Goal: Register for event/course

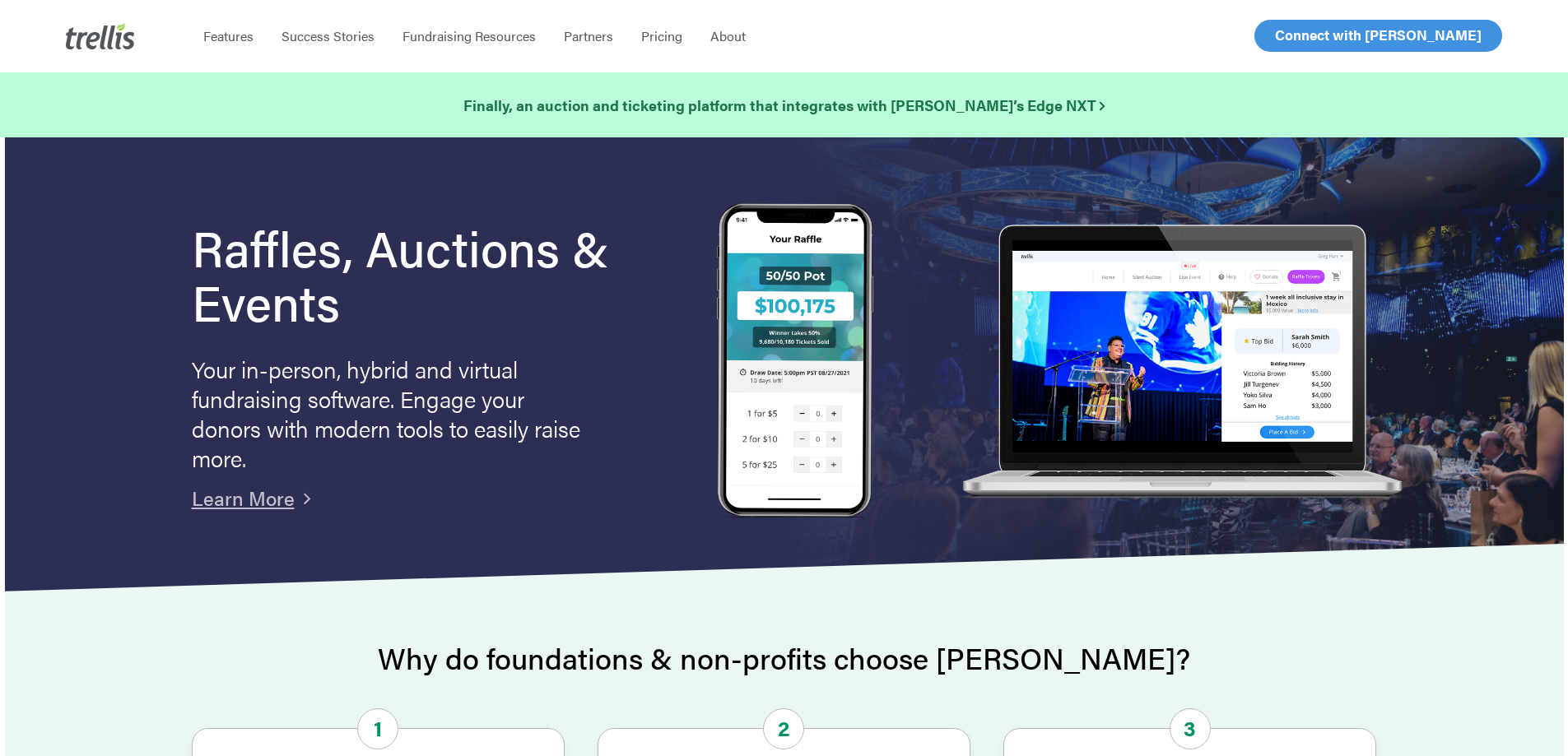
click at [1294, 43] on span "Log In" at bounding box center [1293, 36] width 39 height 20
click at [1295, 38] on span "Log In" at bounding box center [1293, 36] width 39 height 20
click at [1302, 33] on span "Log In" at bounding box center [1293, 36] width 39 height 20
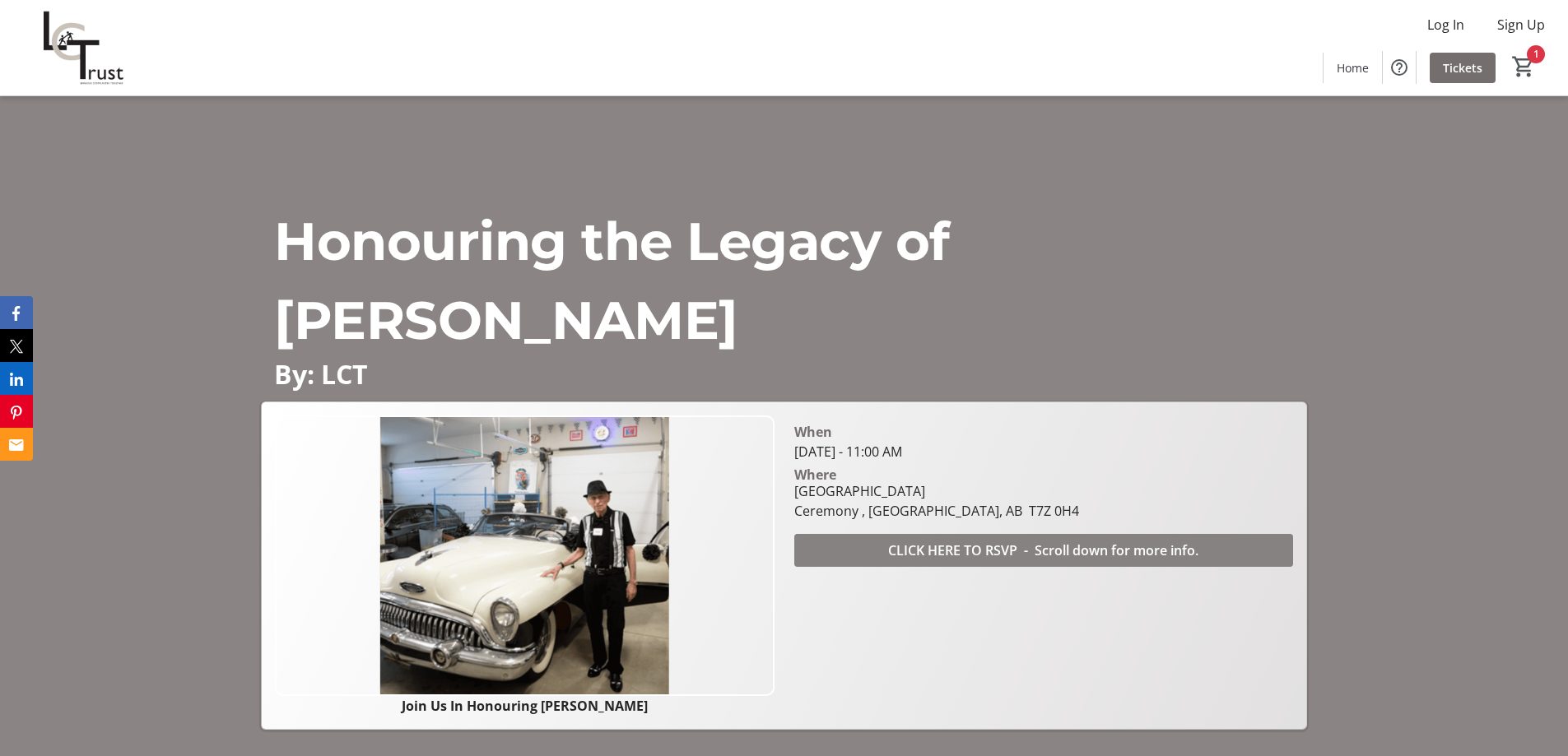
click at [1123, 544] on span "CLICK HERE TO RSVP - Scroll down for more info." at bounding box center [1043, 550] width 310 height 20
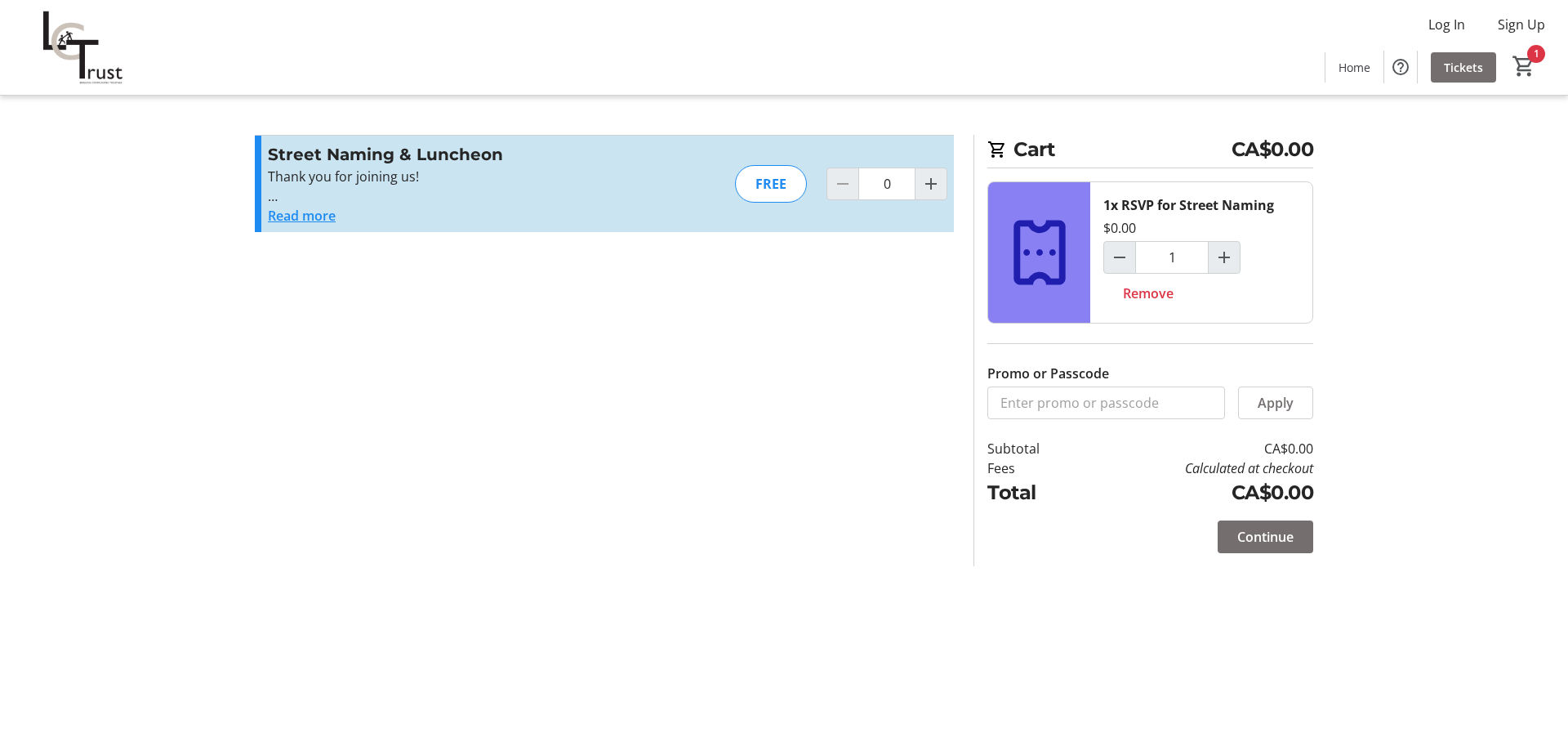
type input "1"
click at [1277, 534] on span "Continue" at bounding box center [1266, 537] width 56 height 20
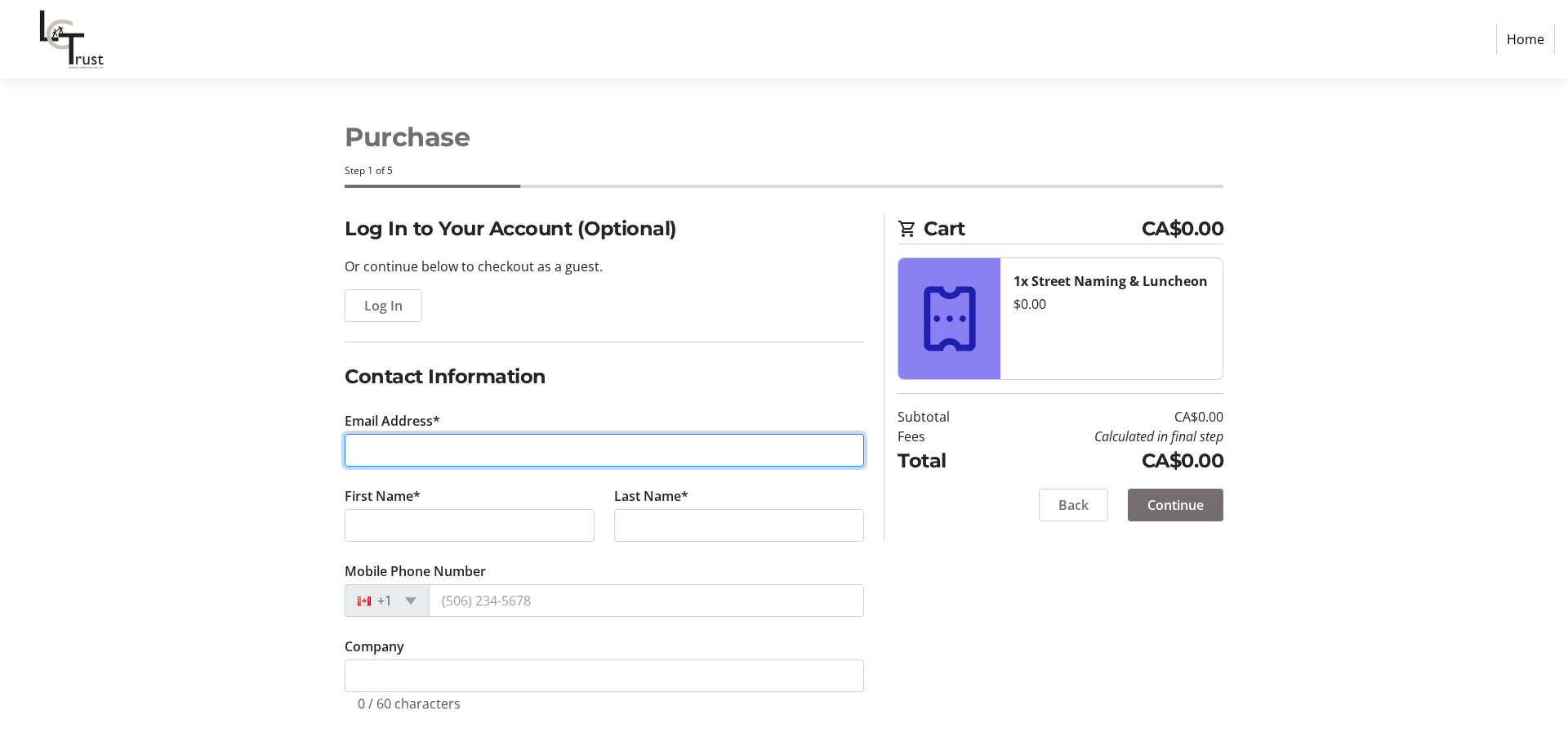
click at [426, 450] on input "Email Address*" at bounding box center [604, 450] width 520 height 32
type input "bmn14@shaw.ca"
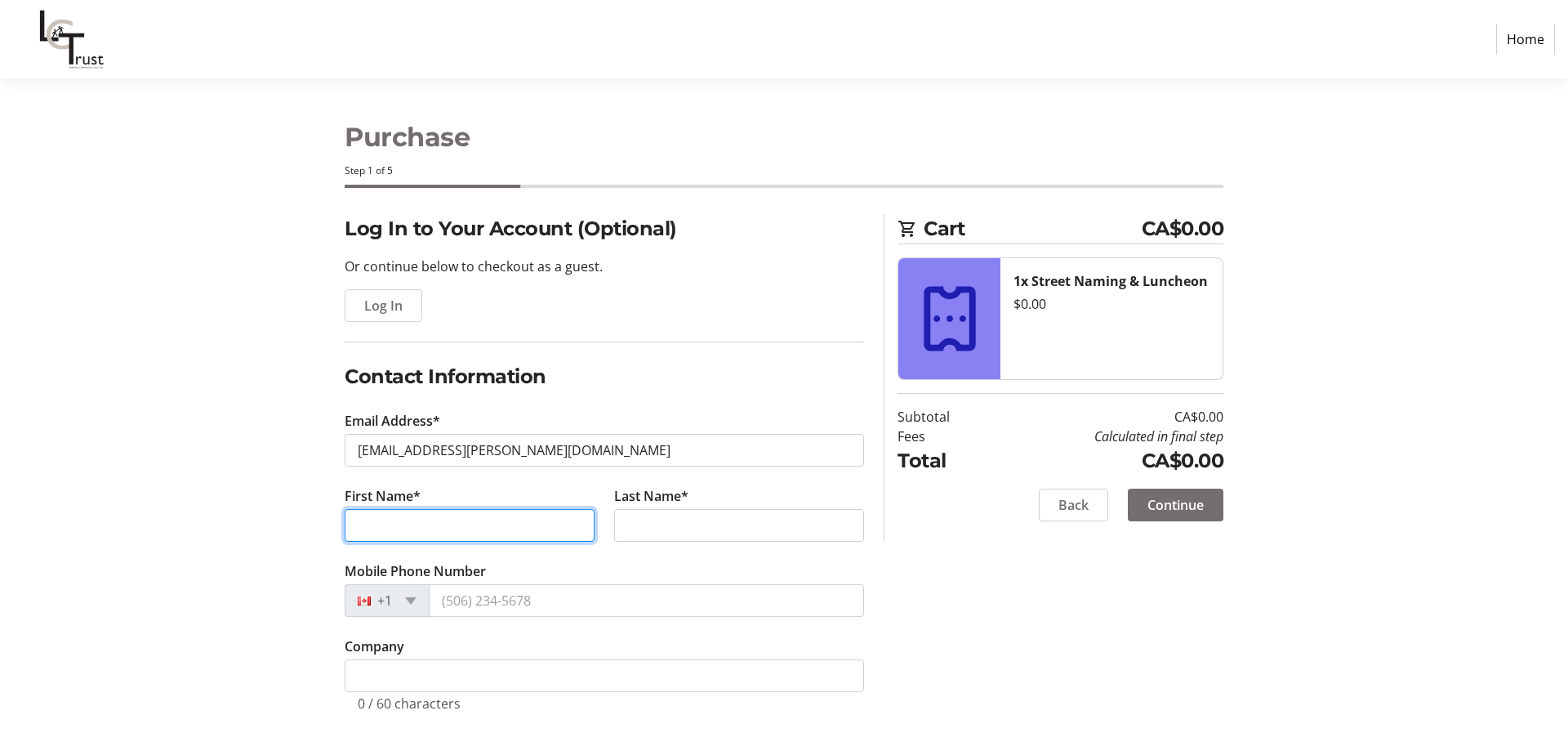
click at [450, 514] on input "First Name*" at bounding box center [469, 525] width 250 height 32
type input "[PERSON_NAME]"
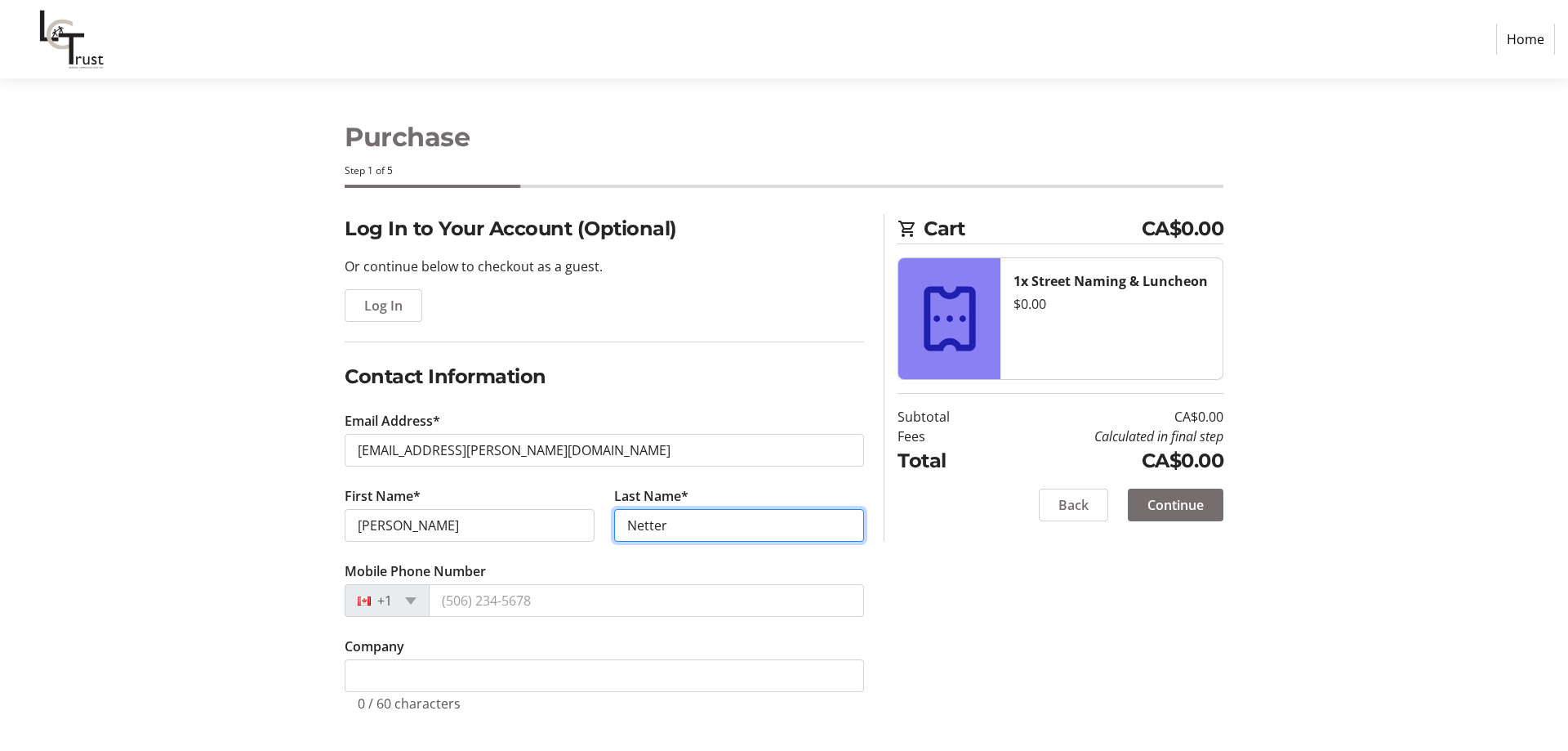
type input "Netter"
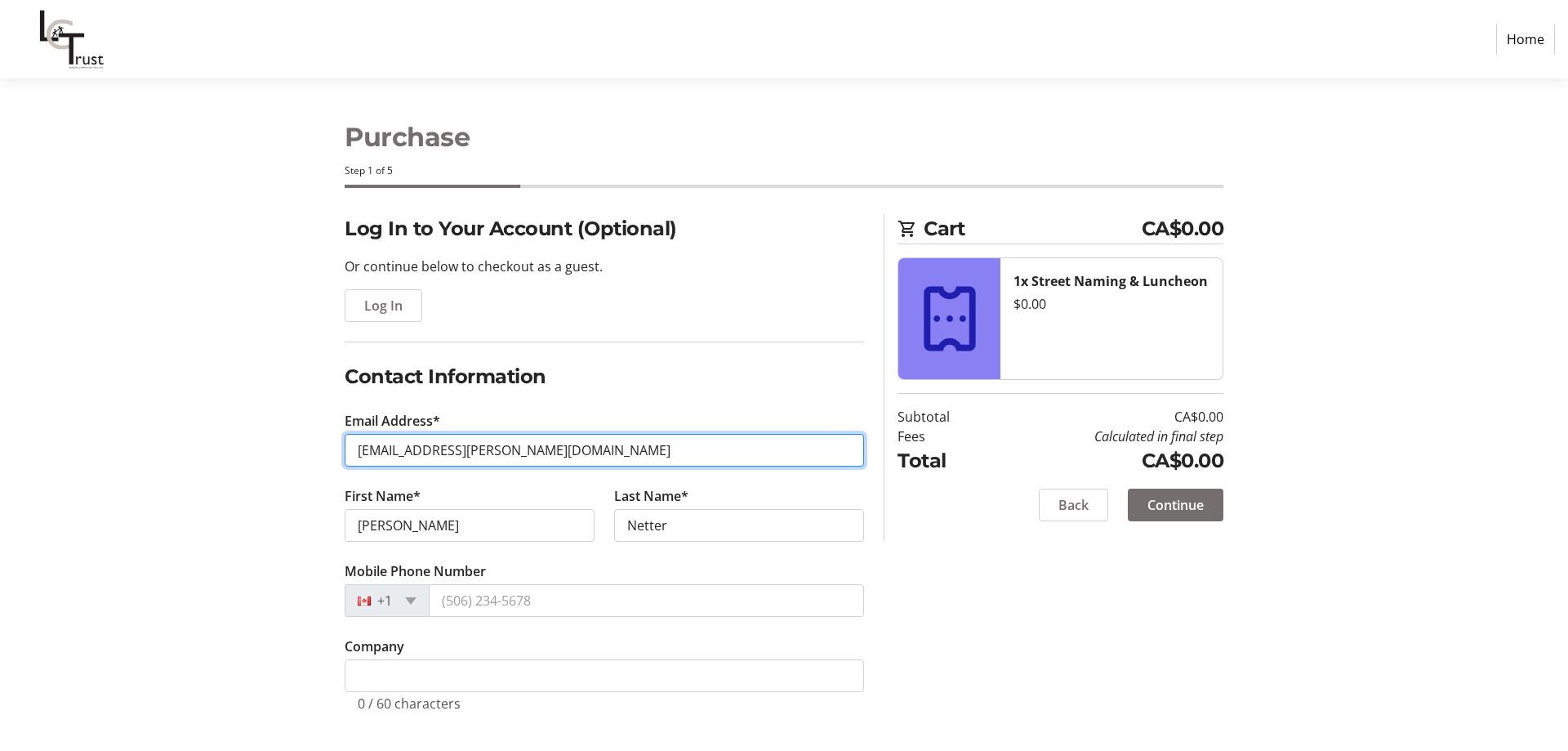
drag, startPoint x: 509, startPoint y: 451, endPoint x: 297, endPoint y: 452, distance: 212.0
click at [297, 452] on div "Log In to Your Account (Optional) Or continue below to checkout as a guest. Log…" at bounding box center [784, 482] width 1078 height 537
type input "brendna@sunriseint.com"
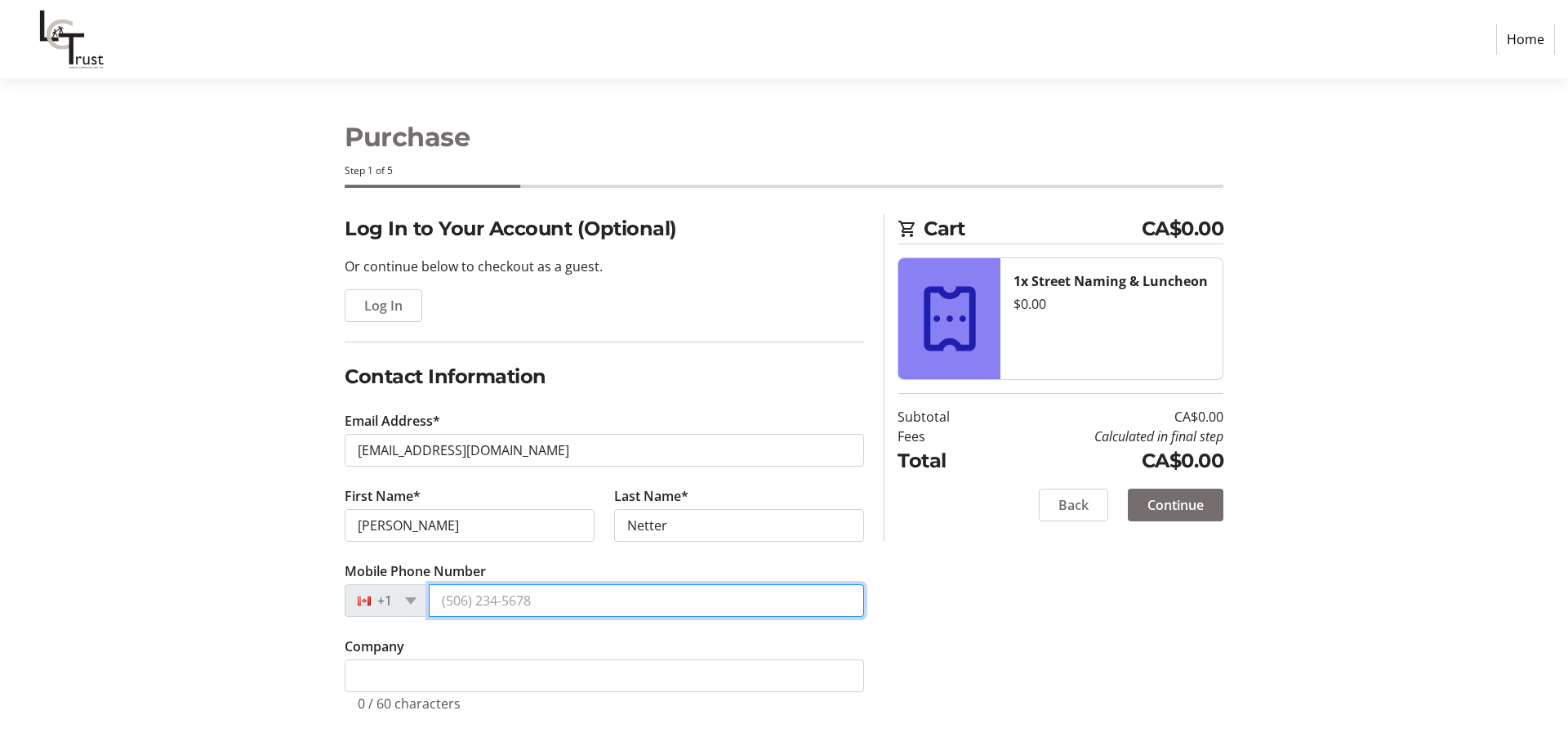
click at [634, 598] on input "Mobile Phone Number" at bounding box center [647, 599] width 435 height 32
type input "8"
type input "(780) 951-9923"
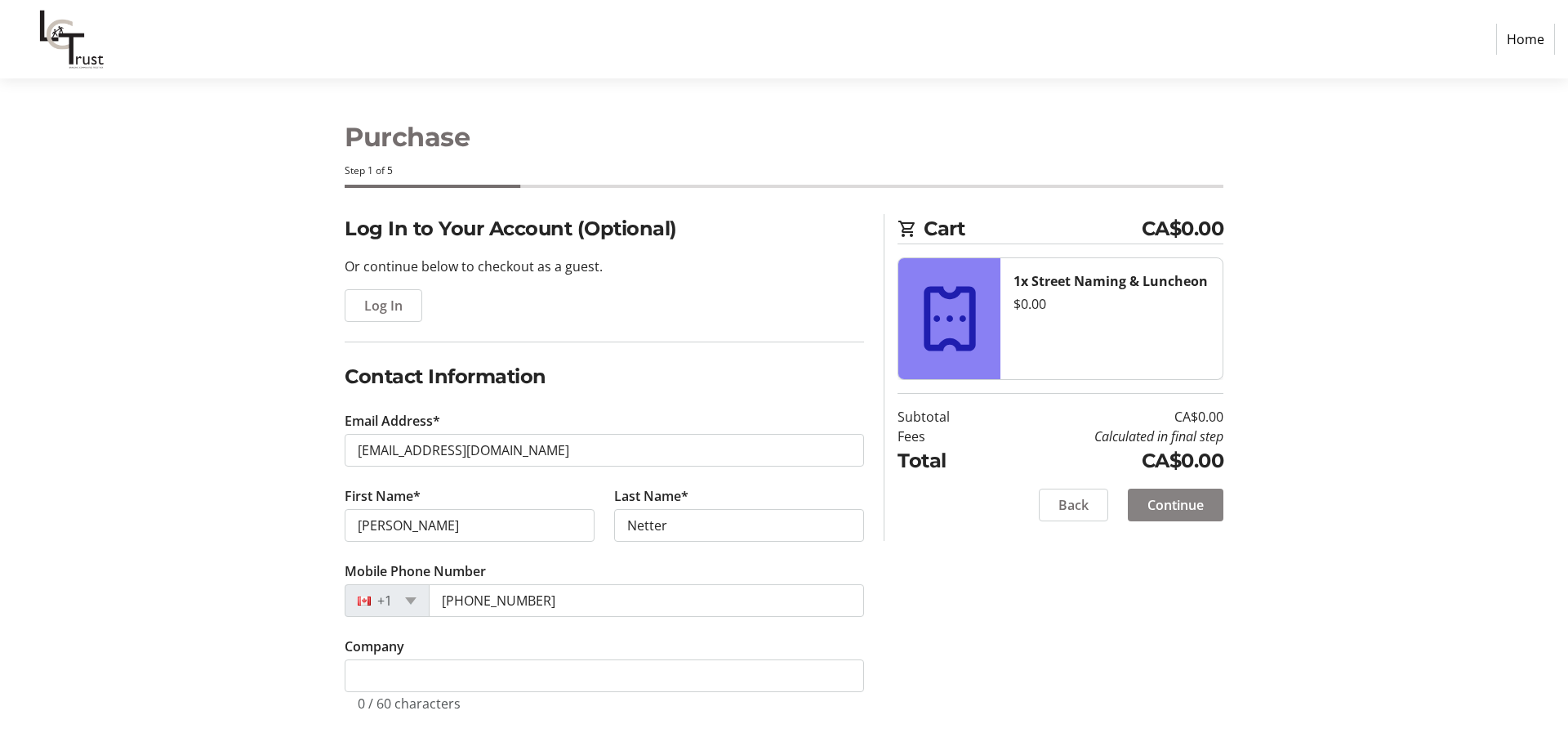
click at [1194, 499] on span "Continue" at bounding box center [1176, 505] width 56 height 20
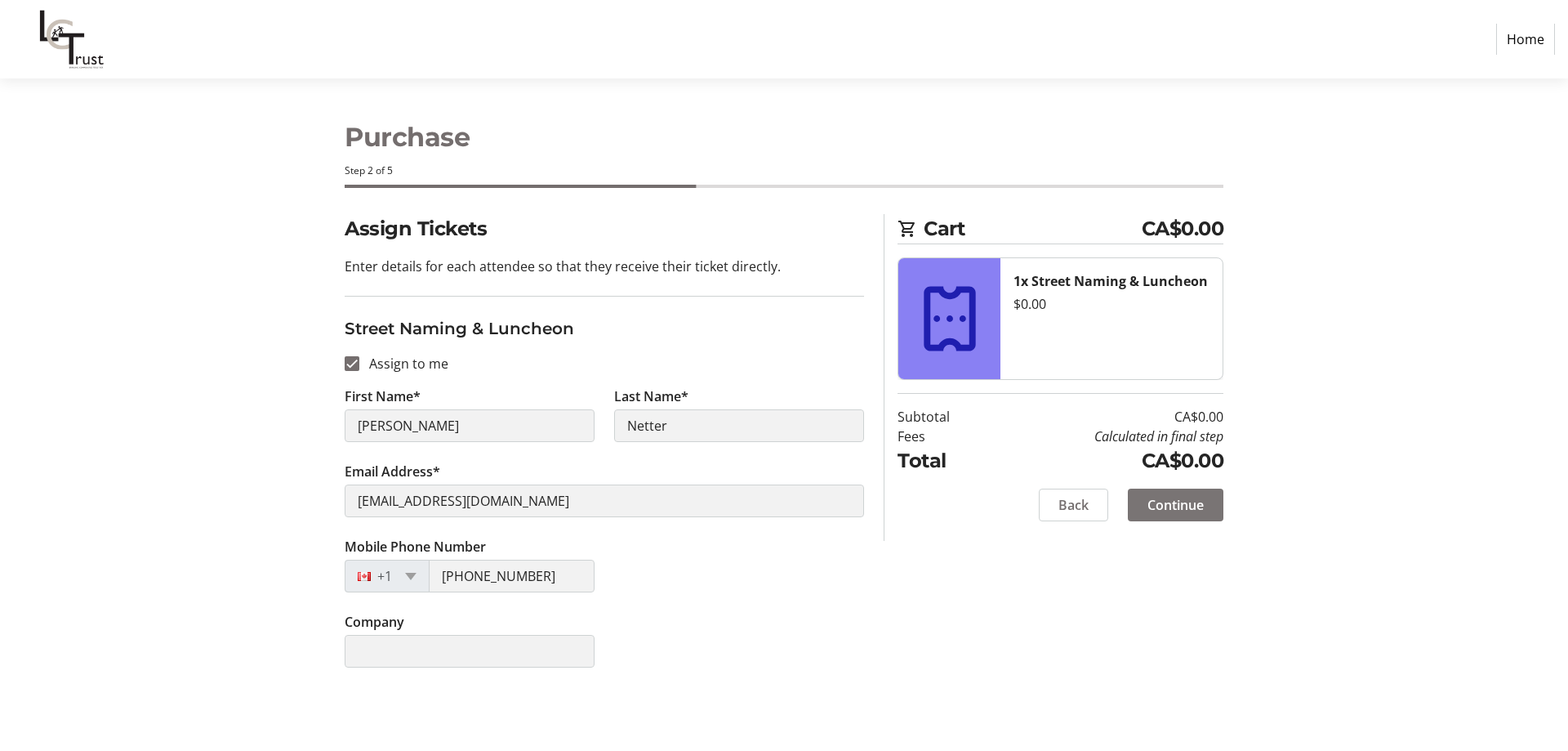
click at [1164, 509] on span "Continue" at bounding box center [1176, 505] width 56 height 20
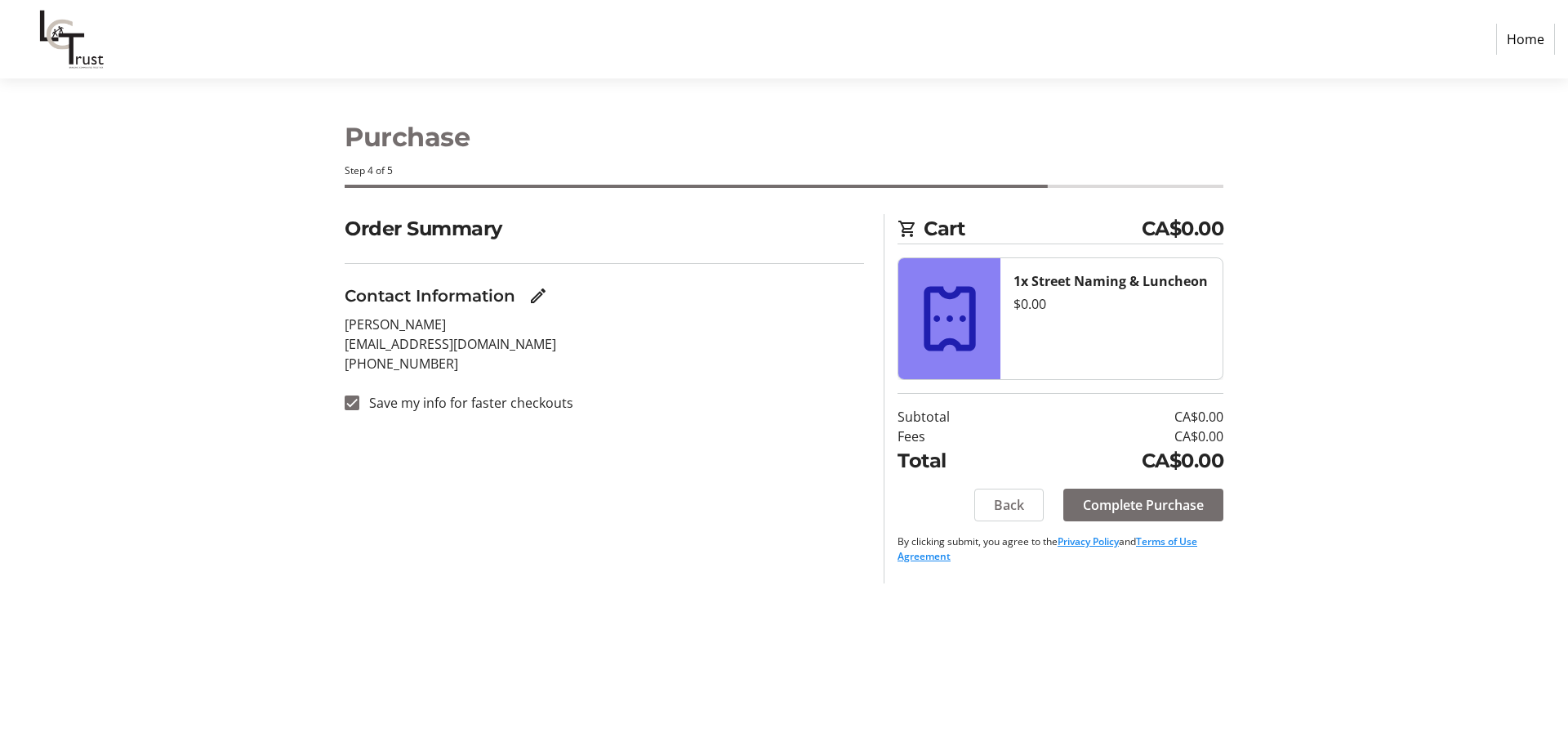
click at [1164, 509] on span "Complete Purchase" at bounding box center [1143, 505] width 121 height 20
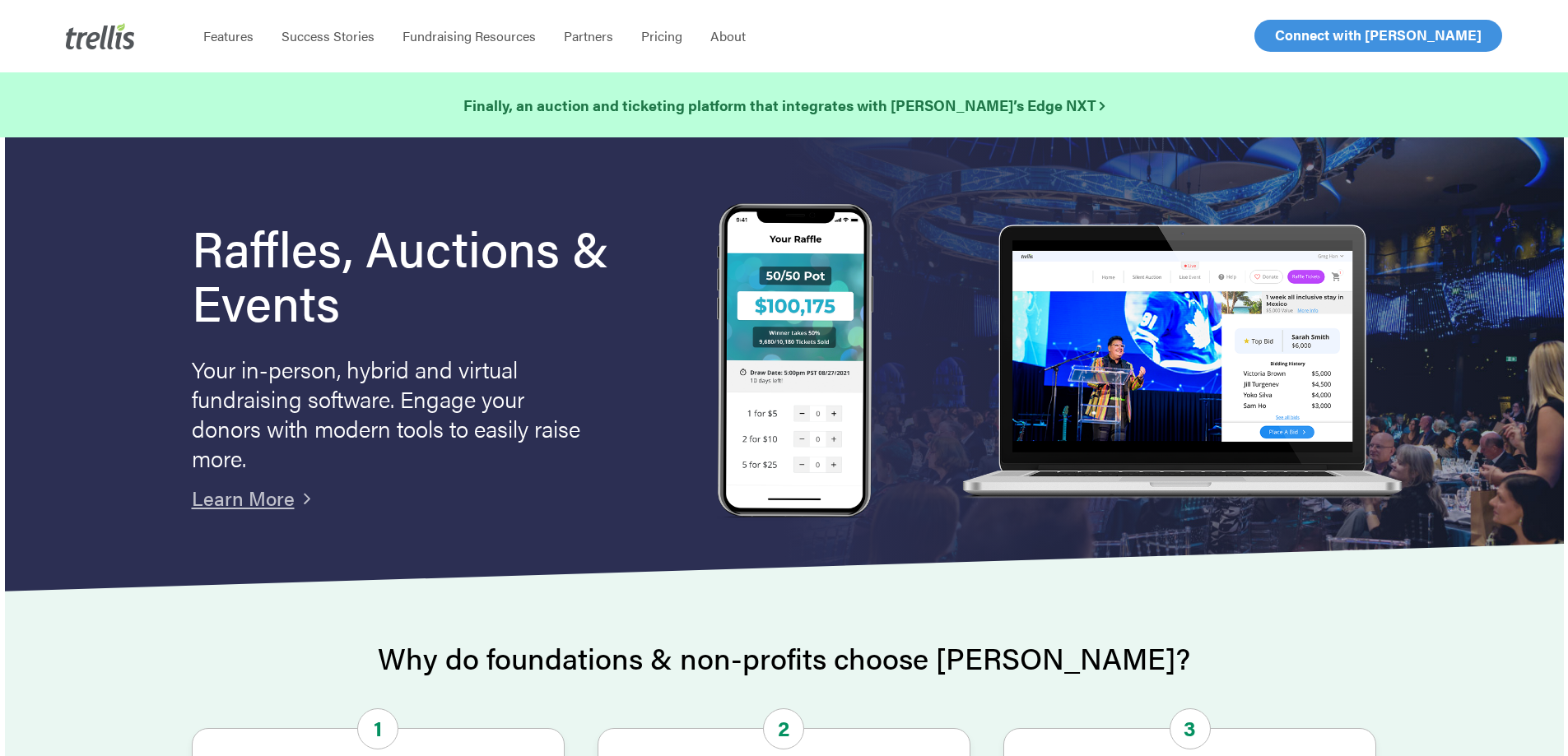
click at [1293, 31] on span "Log In" at bounding box center [1293, 36] width 39 height 20
click at [1299, 38] on span "Log In" at bounding box center [1293, 36] width 39 height 20
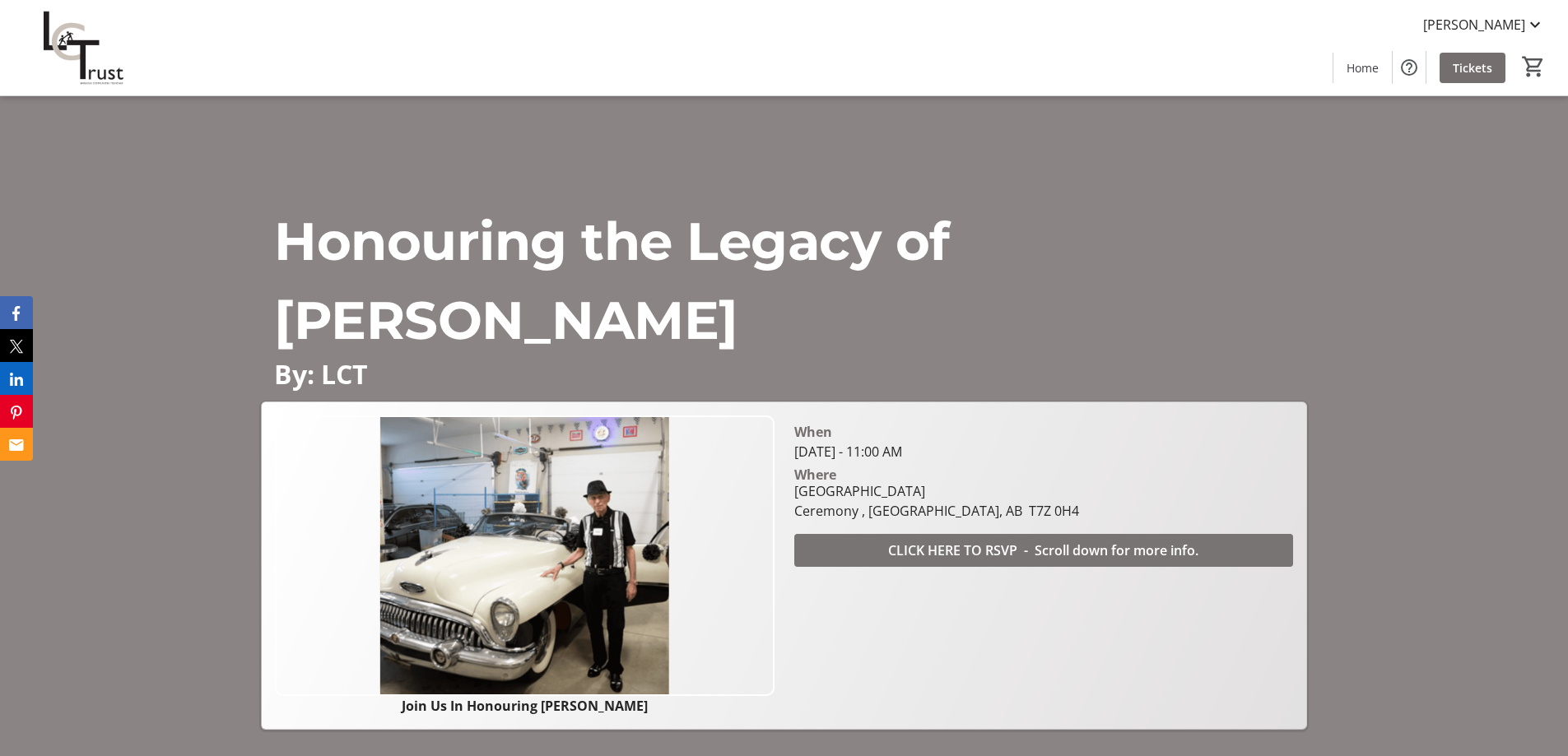
click at [1134, 551] on span "CLICK HERE TO RSVP - Scroll down for more info." at bounding box center [1043, 550] width 310 height 20
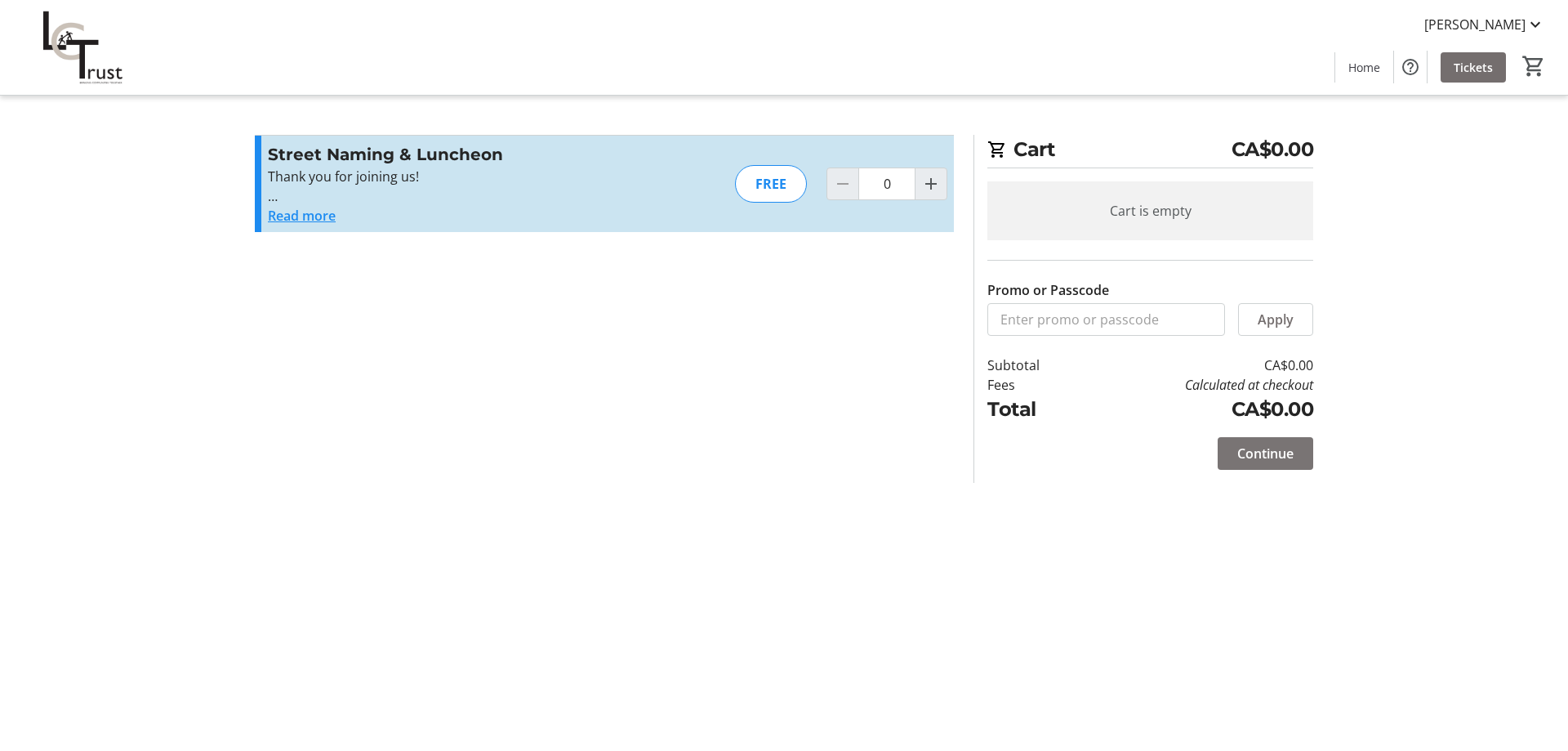
click at [1258, 457] on span "Continue" at bounding box center [1266, 454] width 56 height 20
click at [760, 190] on div "FREE" at bounding box center [771, 183] width 72 height 37
click at [883, 181] on input "0" at bounding box center [887, 183] width 57 height 32
click at [920, 181] on span "Increment by one" at bounding box center [931, 183] width 31 height 31
type input "1"
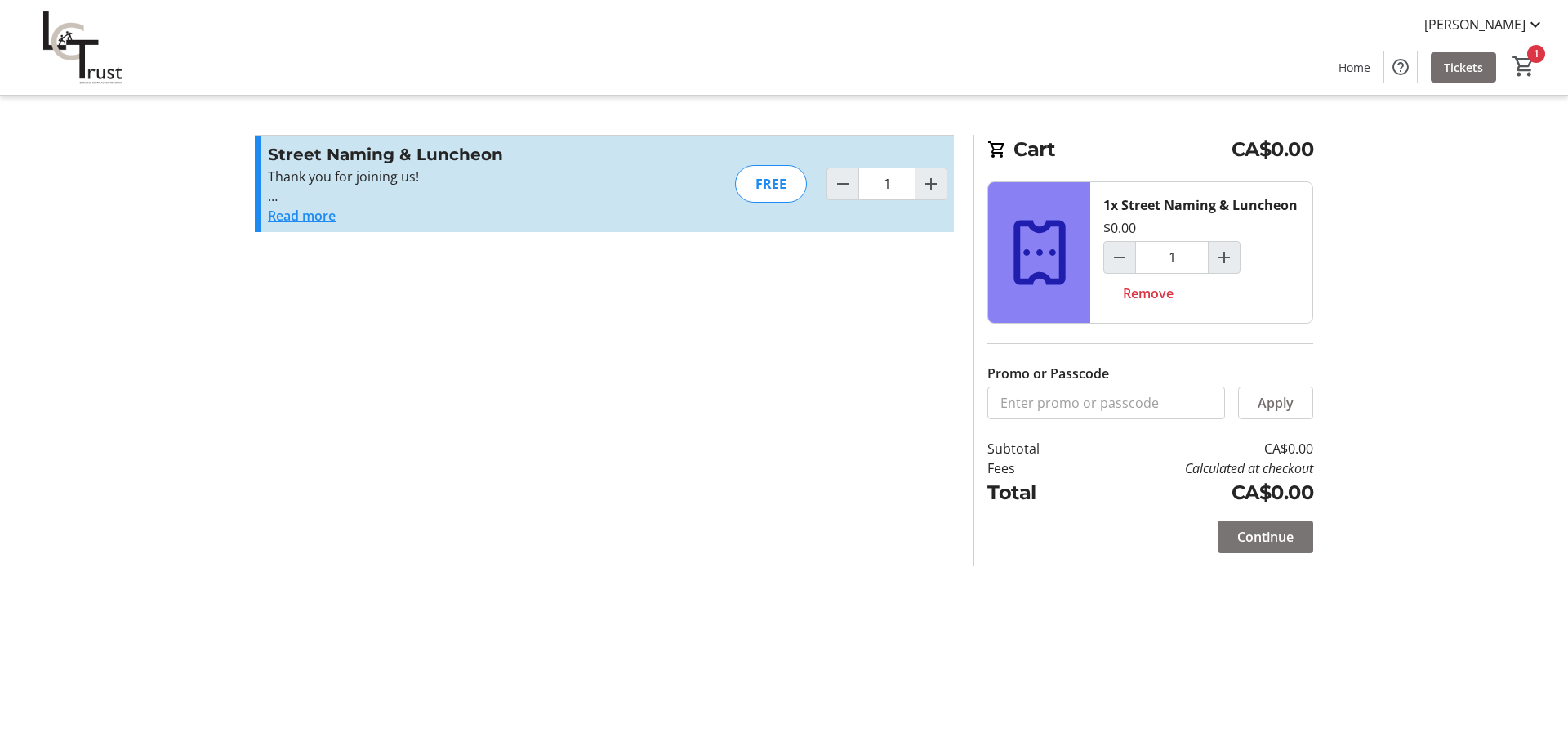
click at [1267, 534] on span "Continue" at bounding box center [1266, 537] width 56 height 20
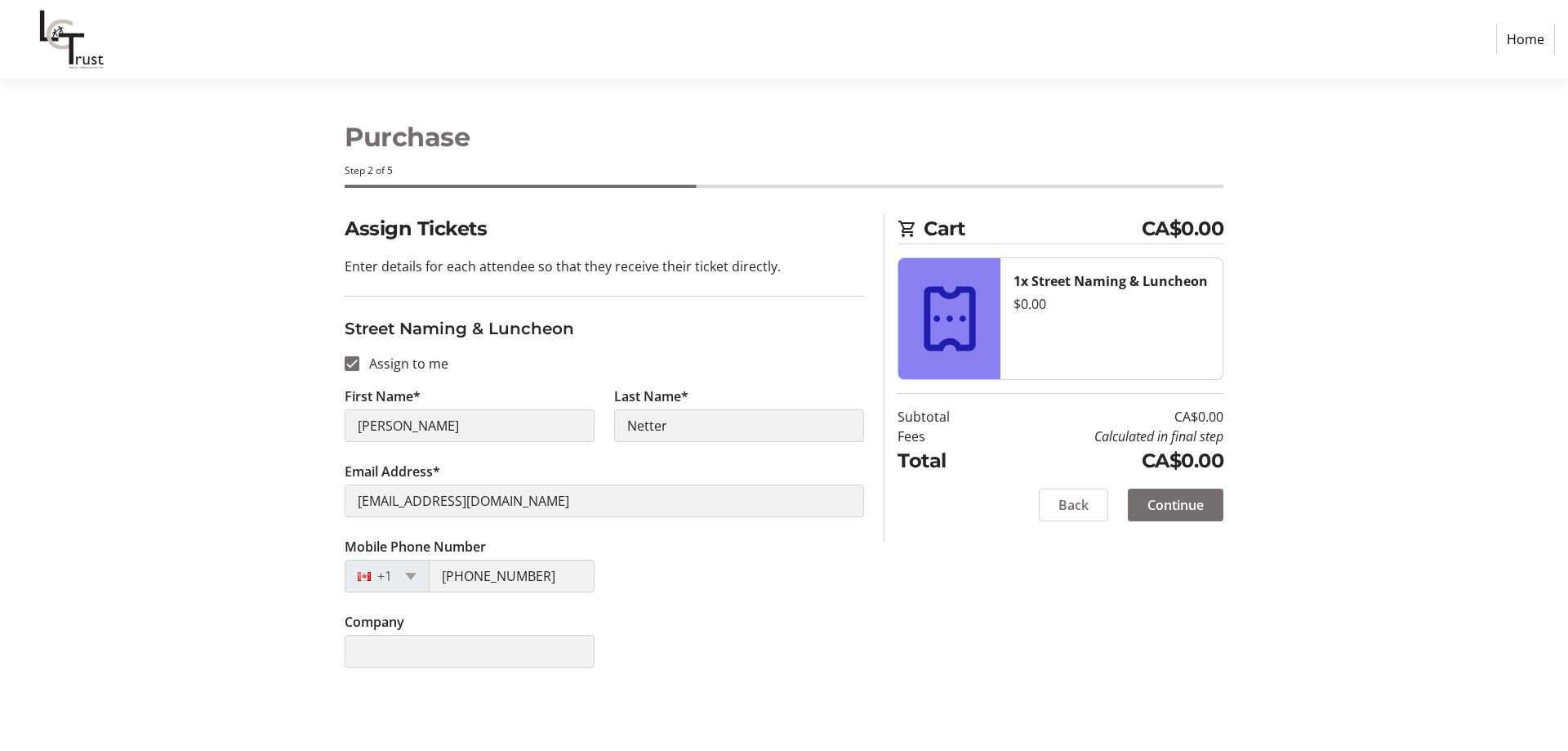
click at [1184, 503] on span "Continue" at bounding box center [1176, 505] width 56 height 20
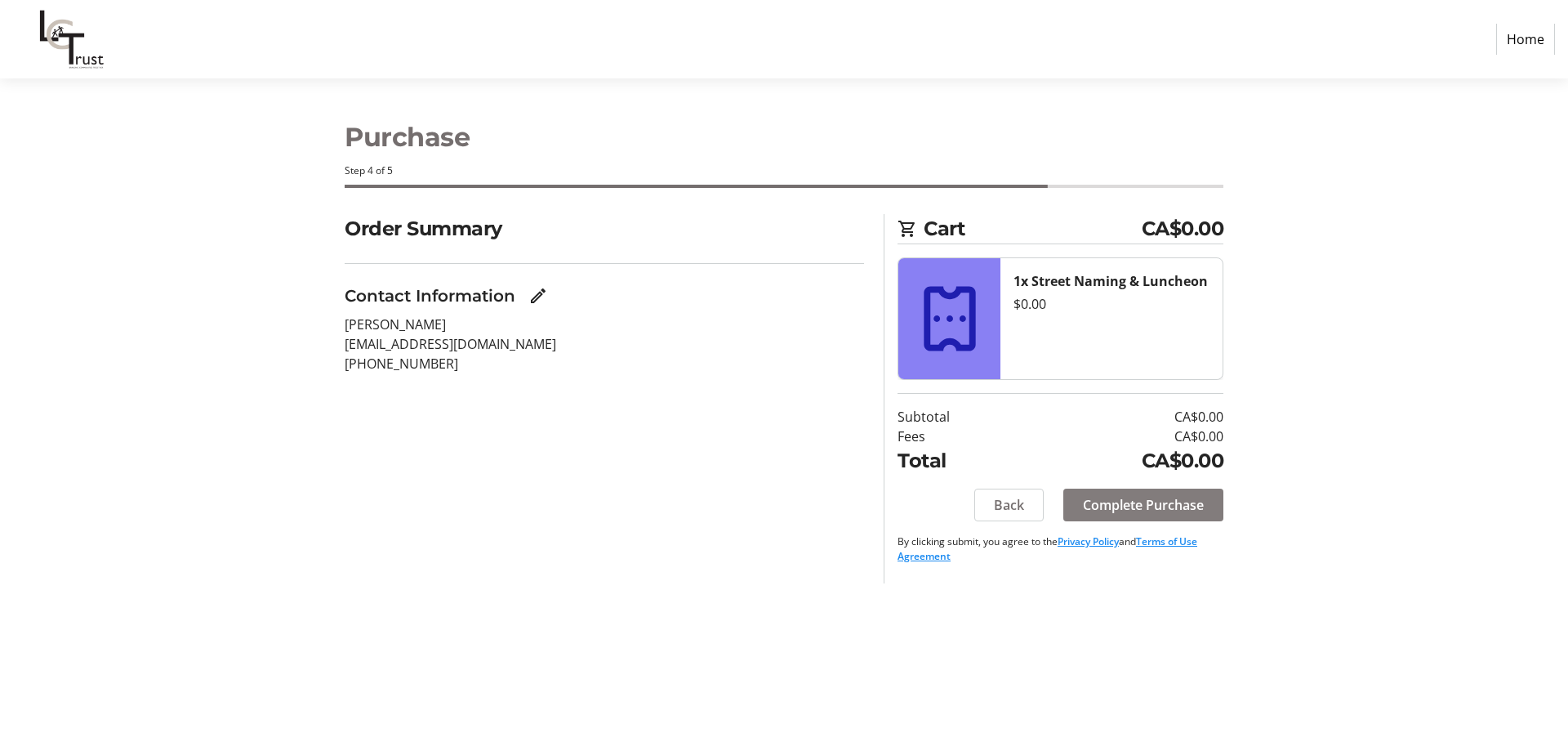
click at [1184, 503] on span "Complete Purchase" at bounding box center [1143, 505] width 121 height 20
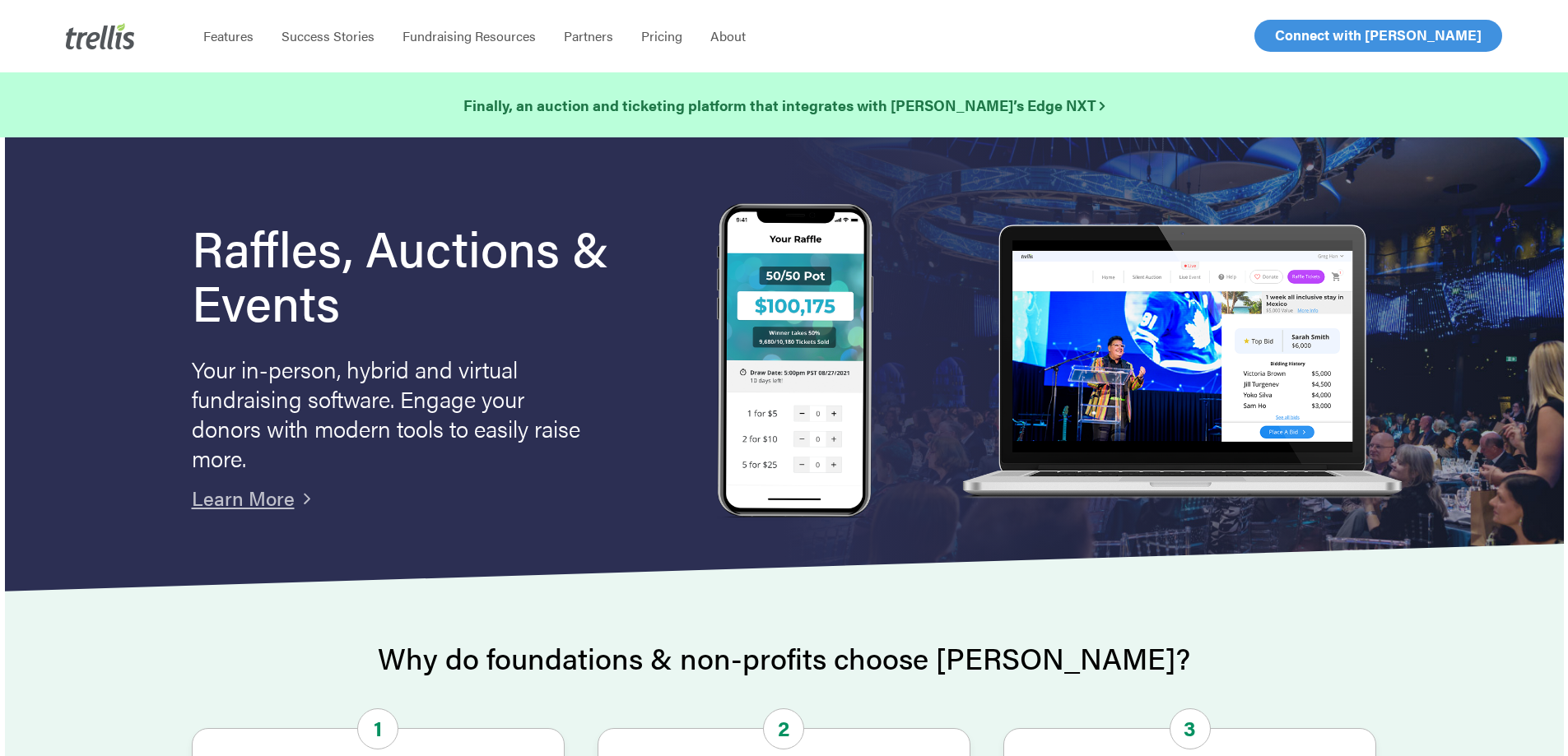
click at [1298, 43] on span "Log In" at bounding box center [1293, 36] width 39 height 20
